Goal: Task Accomplishment & Management: Complete application form

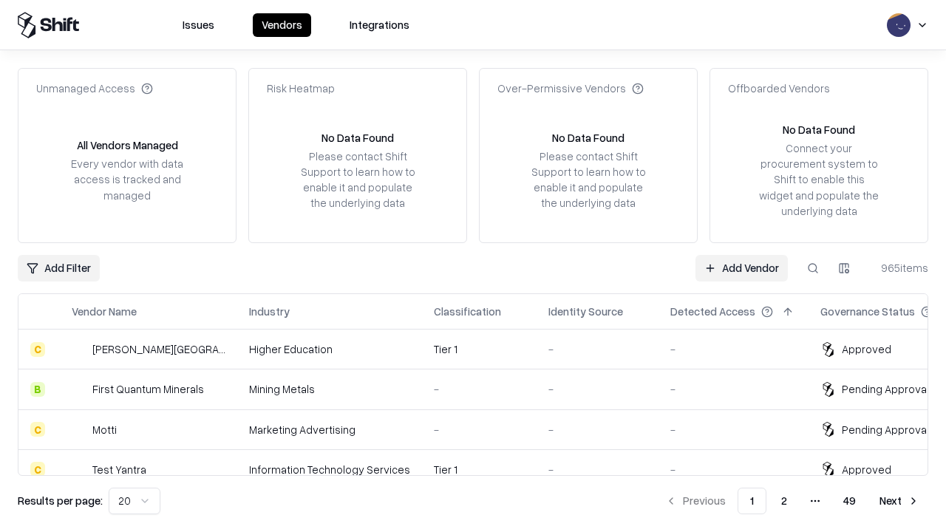
click at [741, 268] on link "Add Vendor" at bounding box center [741, 268] width 92 height 27
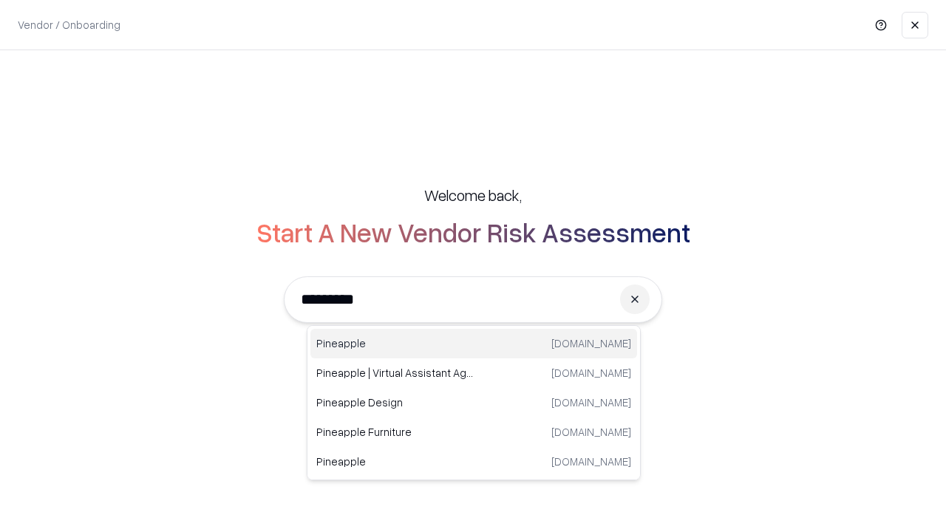
click at [474, 344] on div "Pineapple [DOMAIN_NAME]" at bounding box center [473, 344] width 327 height 30
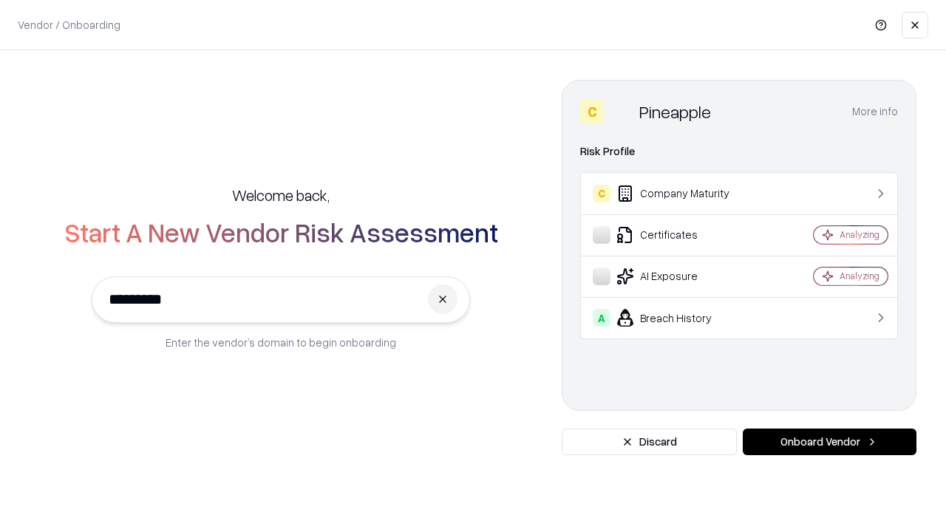
type input "*********"
click at [829, 442] on button "Onboard Vendor" at bounding box center [830, 442] width 174 height 27
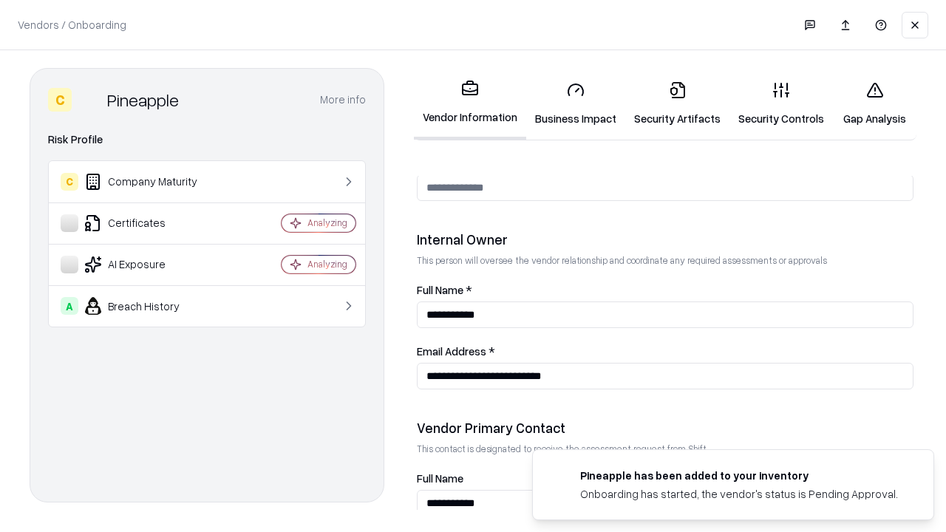
scroll to position [766, 0]
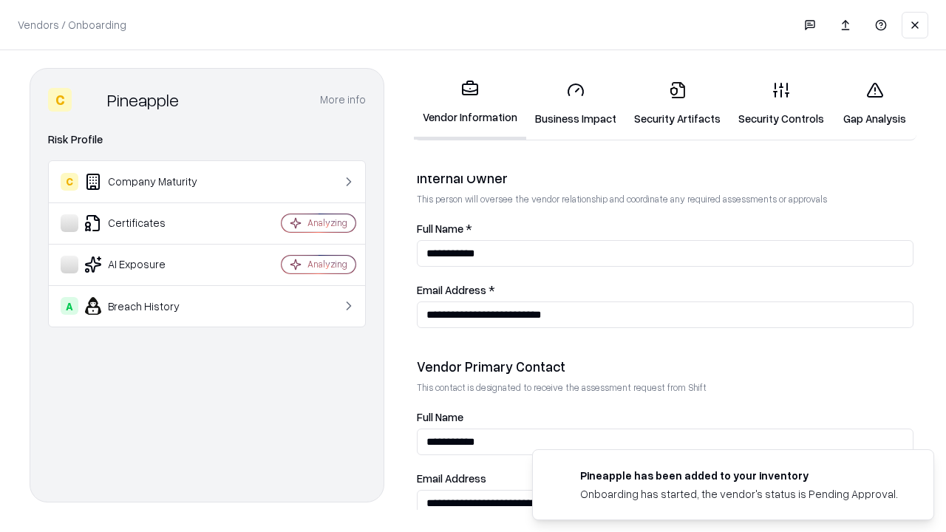
click at [576, 103] on link "Business Impact" at bounding box center [575, 103] width 99 height 69
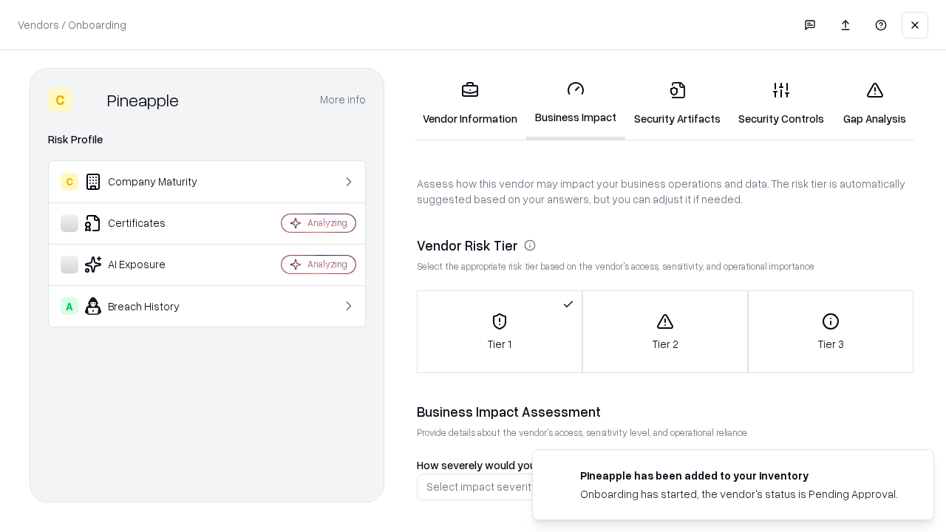
click at [874, 103] on link "Gap Analysis" at bounding box center [875, 103] width 84 height 69
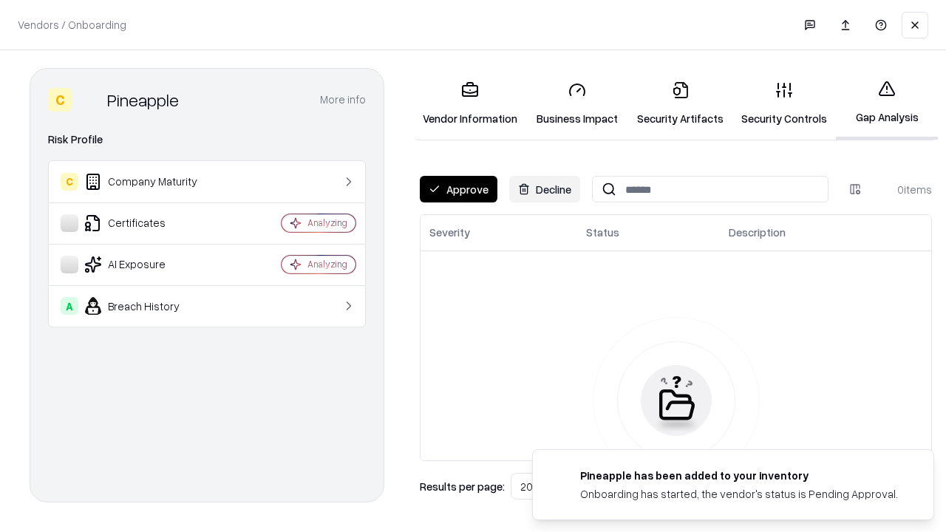
click at [458, 189] on button "Approve" at bounding box center [459, 189] width 78 height 27
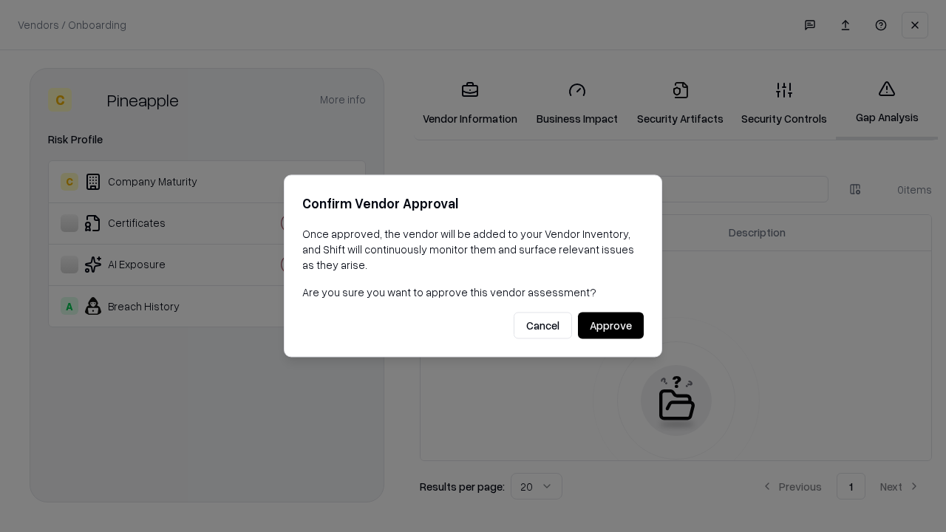
click at [610, 325] on button "Approve" at bounding box center [611, 326] width 66 height 27
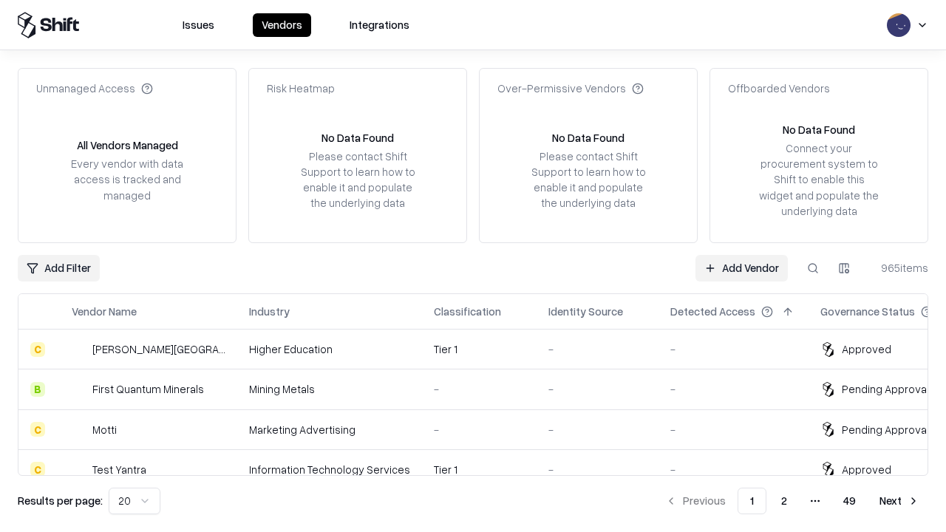
type input "*********"
click at [741, 268] on link "Add Vendor" at bounding box center [741, 268] width 92 height 27
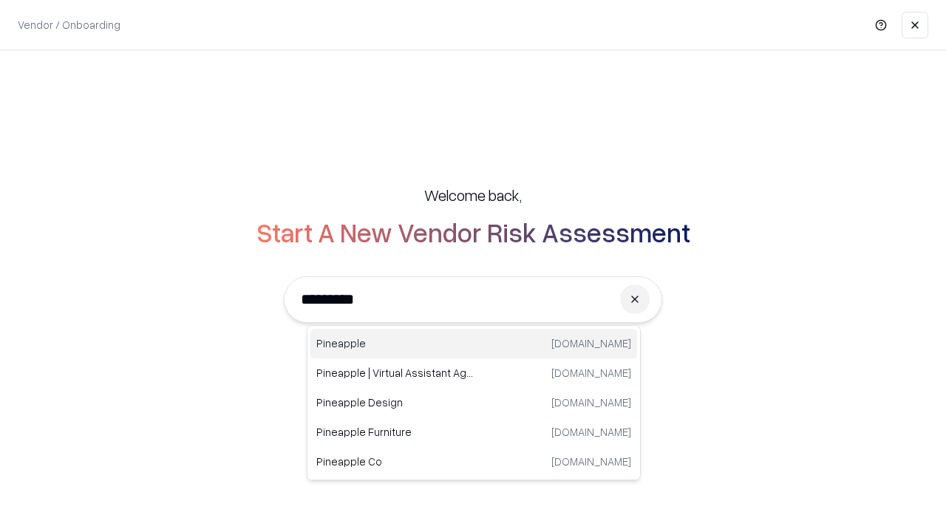
click at [474, 344] on div "Pineapple [DOMAIN_NAME]" at bounding box center [473, 344] width 327 height 30
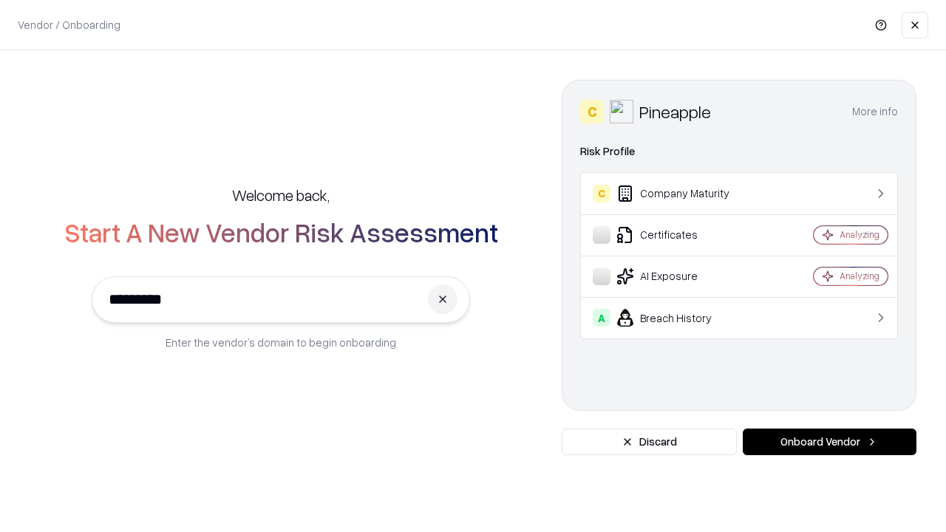
type input "*********"
click at [829, 442] on button "Onboard Vendor" at bounding box center [830, 442] width 174 height 27
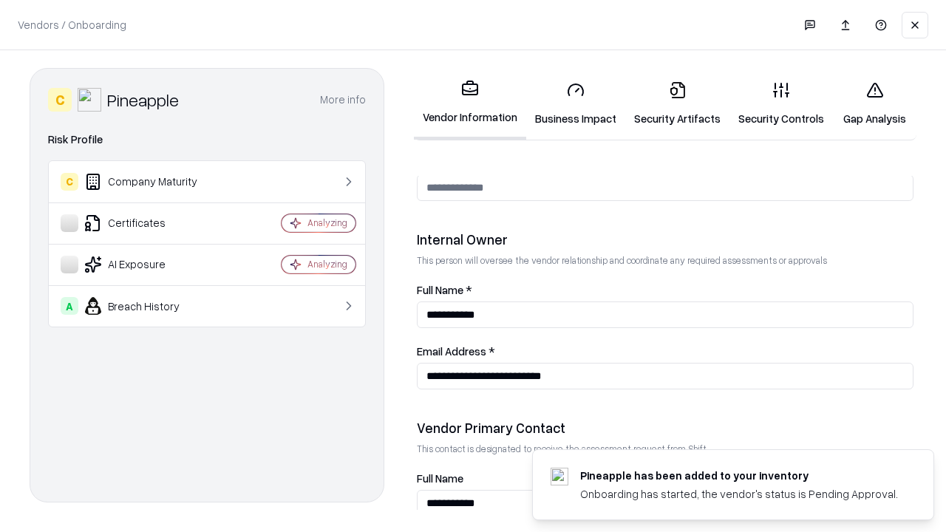
scroll to position [766, 0]
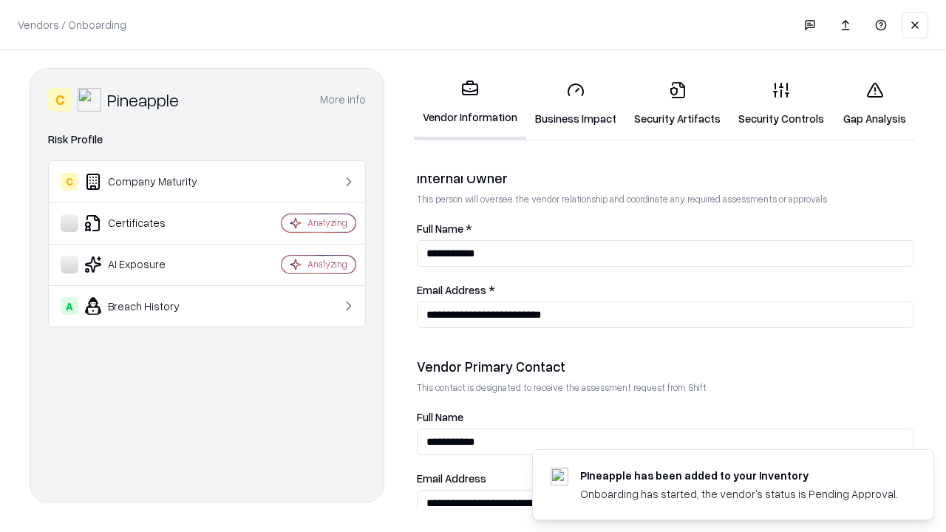
click at [874, 103] on link "Gap Analysis" at bounding box center [875, 103] width 84 height 69
